Goal: Task Accomplishment & Management: Use online tool/utility

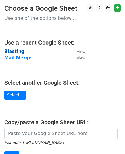
click at [14, 51] on strong "Blasting" at bounding box center [14, 51] width 20 height 5
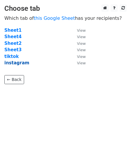
click at [16, 64] on strong "instagram" at bounding box center [16, 62] width 25 height 5
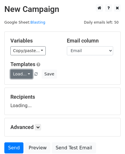
click at [26, 73] on link "Load..." at bounding box center [21, 73] width 22 height 9
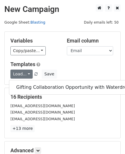
click at [37, 23] on link "Blasting" at bounding box center [37, 22] width 15 height 4
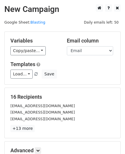
scroll to position [72, 0]
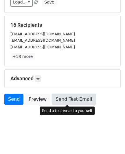
click at [68, 100] on link "Send Test Email" at bounding box center [74, 98] width 44 height 11
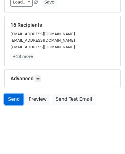
click at [16, 101] on link "Send" at bounding box center [13, 98] width 19 height 11
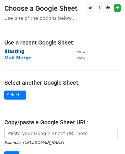
click at [17, 50] on strong "Blasting" at bounding box center [14, 51] width 20 height 5
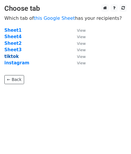
click at [13, 54] on strong "tiktok" at bounding box center [11, 56] width 15 height 5
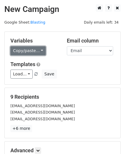
click at [27, 50] on link "Copy/paste..." at bounding box center [27, 50] width 35 height 9
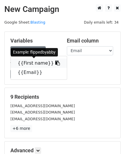
click at [37, 63] on link "{{First name}}" at bounding box center [39, 62] width 56 height 9
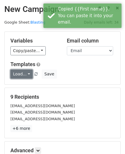
click at [17, 71] on link "Load..." at bounding box center [21, 73] width 22 height 9
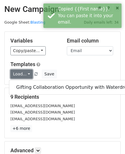
click at [17, 71] on link "Load..." at bounding box center [21, 73] width 22 height 9
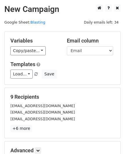
scroll to position [72, 0]
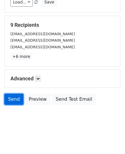
click at [12, 102] on link "Send" at bounding box center [13, 98] width 19 height 11
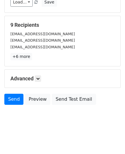
scroll to position [0, 0]
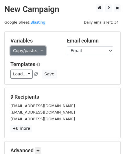
click at [33, 48] on link "Copy/paste..." at bounding box center [27, 50] width 35 height 9
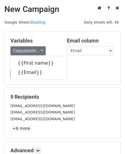
click at [69, 66] on h5 "Templates" at bounding box center [62, 64] width 105 height 6
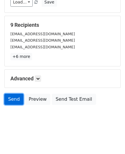
click at [18, 99] on link "Send" at bounding box center [13, 98] width 19 height 11
